Goal: Task Accomplishment & Management: Manage account settings

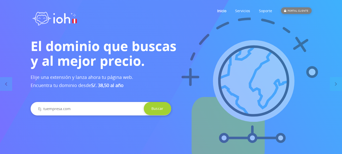
click at [297, 10] on div "PORTAL CLIENTE" at bounding box center [296, 10] width 30 height 7
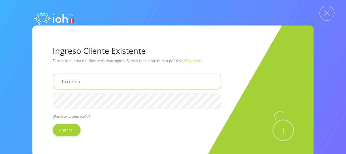
click at [101, 84] on input "email" at bounding box center [137, 81] width 168 height 16
type input "wciasjm@gmail.com"
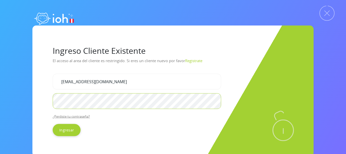
click at [53, 123] on input "Ingresar" at bounding box center [67, 129] width 28 height 12
